Goal: Find specific page/section

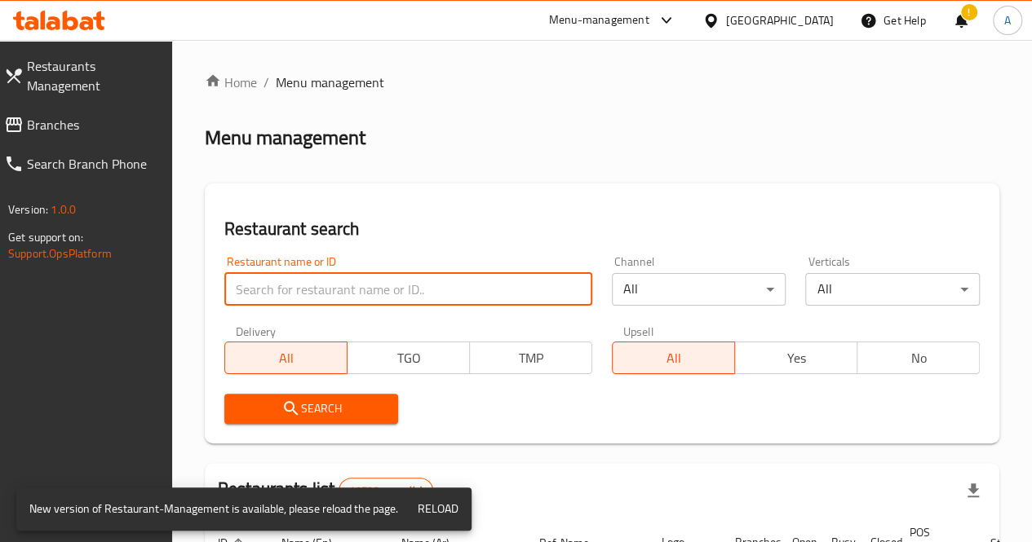
click at [308, 285] on input "search" at bounding box center [408, 289] width 368 height 33
paste input "Pinsanity- Thin & Crispy"
type input "Pinsanity- Thin & Crispy"
click button "Search" at bounding box center [311, 409] width 175 height 30
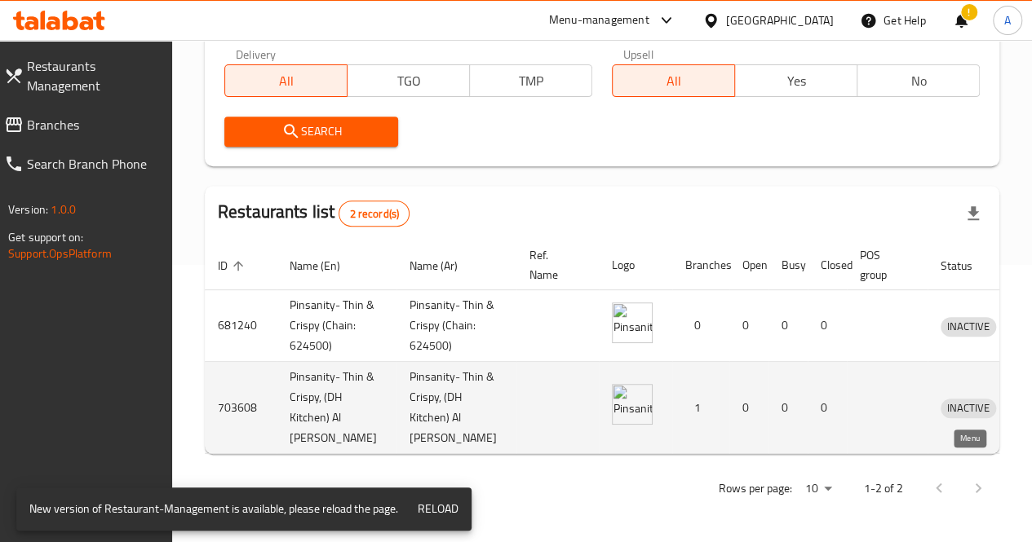
click at [1029, 402] on icon "enhanced table" at bounding box center [1038, 409] width 18 height 14
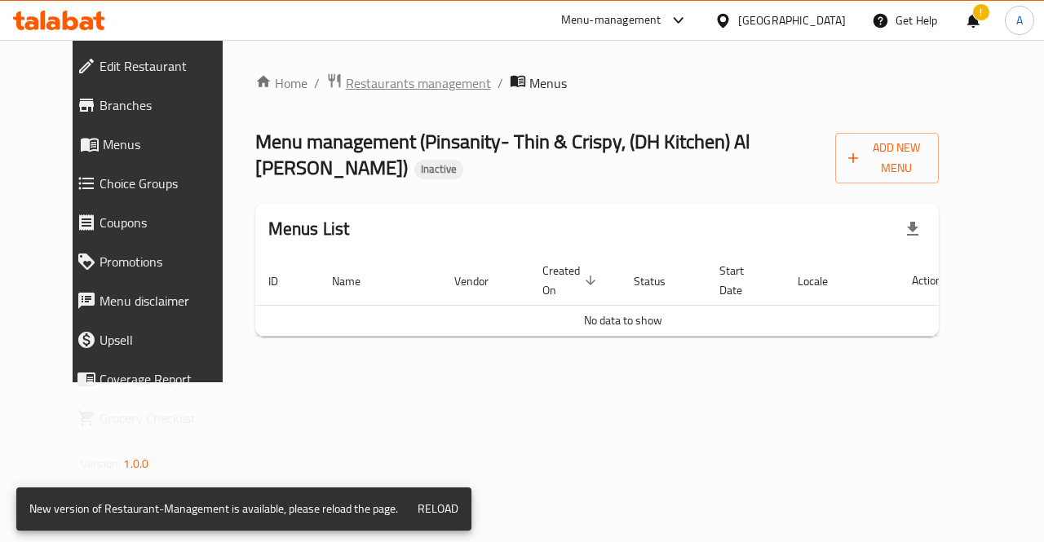
click at [383, 78] on span "Restaurants management" at bounding box center [418, 83] width 145 height 20
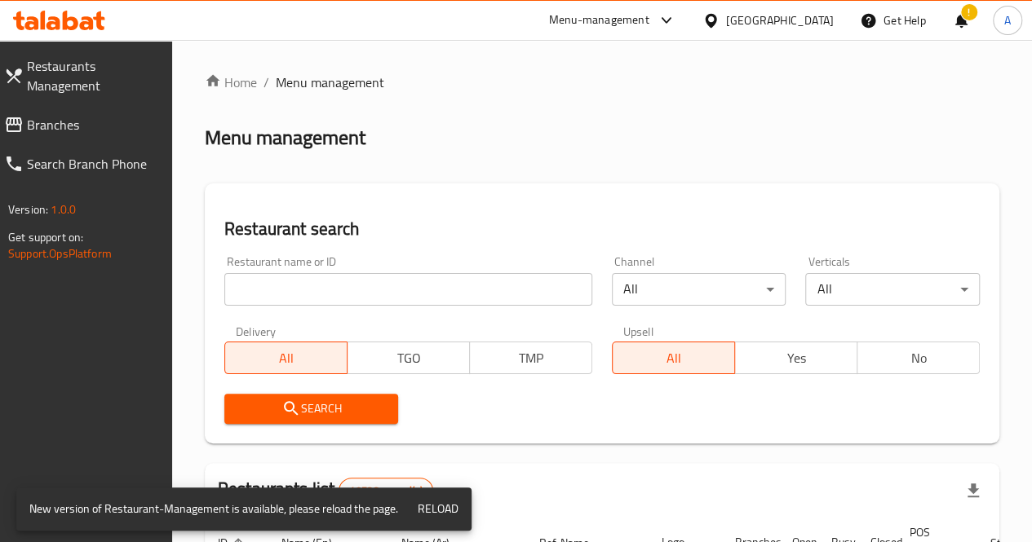
click at [589, 16] on div "Menu-management" at bounding box center [599, 21] width 100 height 20
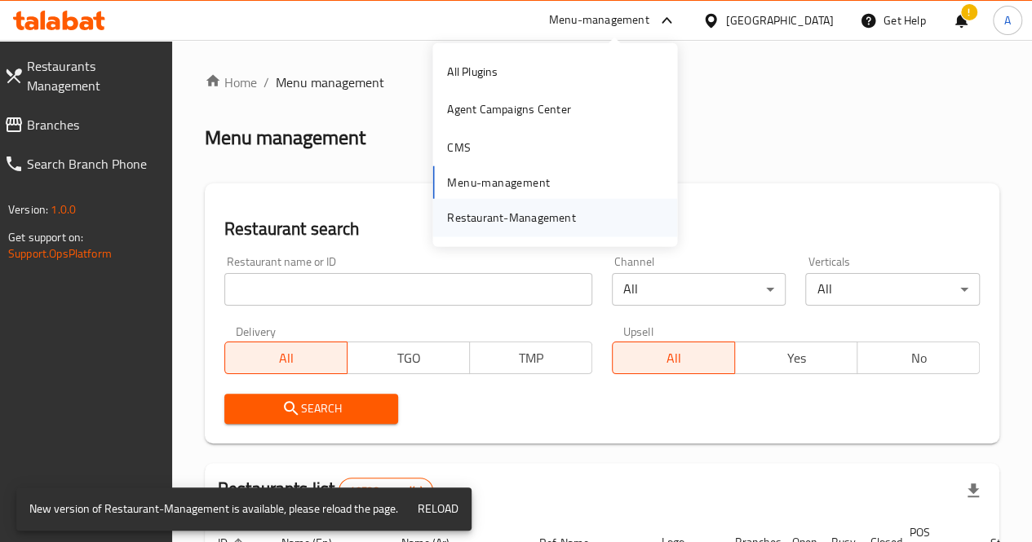
click at [528, 221] on div "Restaurant-Management" at bounding box center [511, 218] width 128 height 18
